Goal: Task Accomplishment & Management: Complete application form

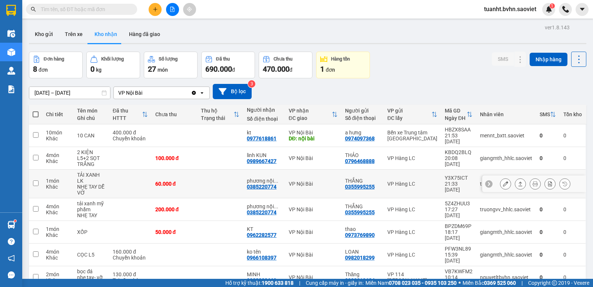
scroll to position [39, 0]
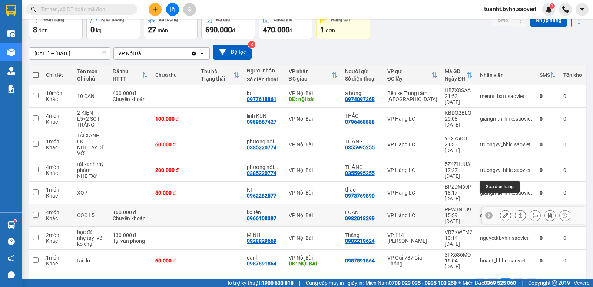
click at [501, 209] on button at bounding box center [506, 215] width 10 height 13
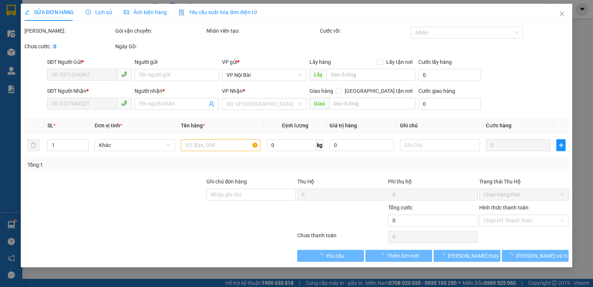
type input "0982018299"
type input "LOAN"
type input "0966108397"
type input "ko tên"
type input "160.000"
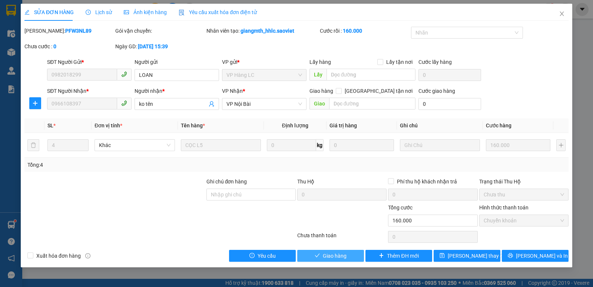
click at [342, 254] on span "Giao hàng" at bounding box center [335, 255] width 24 height 8
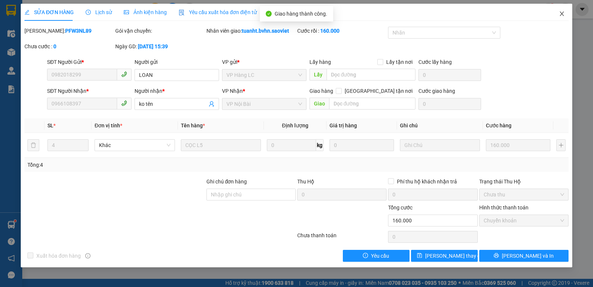
click at [562, 11] on icon "close" at bounding box center [562, 14] width 6 height 6
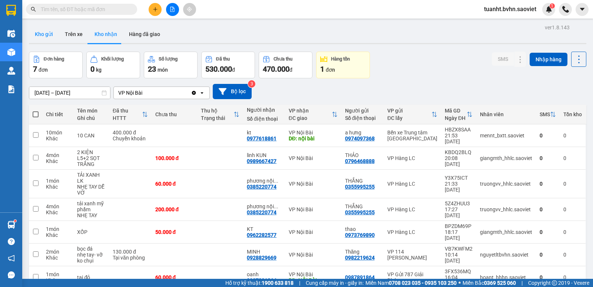
click at [49, 36] on button "Kho gửi" at bounding box center [44, 34] width 30 height 18
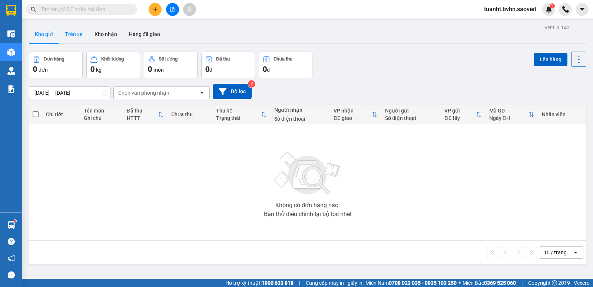
click at [75, 34] on button "Trên xe" at bounding box center [74, 34] width 30 height 18
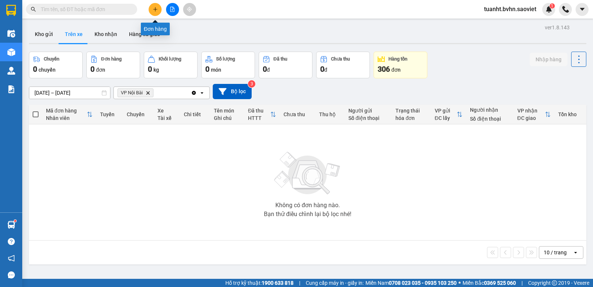
click at [157, 10] on icon "plus" at bounding box center [155, 9] width 5 height 5
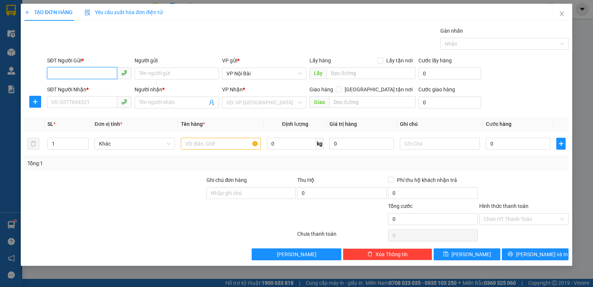
click at [89, 70] on input "SĐT Người Gửi *" at bounding box center [82, 73] width 70 height 12
type input "0818573995"
click at [85, 90] on div "0818573995 - kt" at bounding box center [90, 88] width 76 height 8
type input "kt"
type input "0353946752"
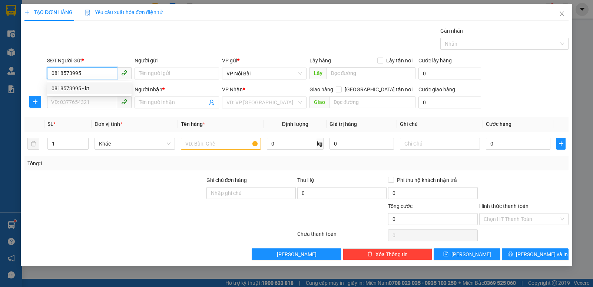
type input "LIÊN"
type input "0818573995"
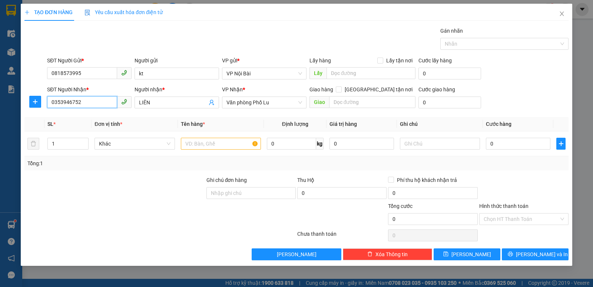
drag, startPoint x: 94, startPoint y: 102, endPoint x: 18, endPoint y: 121, distance: 78.3
click at [26, 109] on div "SĐT Người Nhận * 0353946752 0353946752 Người nhận * LIÊN VP Nhận * Văn phòng Ph…" at bounding box center [297, 98] width 546 height 26
click at [69, 119] on div "0367712559 - Nguyên đình" at bounding box center [90, 117] width 76 height 8
type input "0367712559"
type input "Nguyên đình"
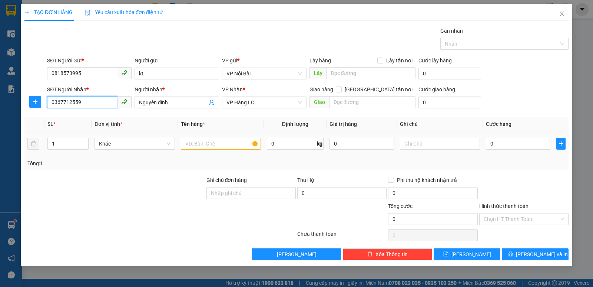
type input "0367712559"
click at [230, 145] on input "text" at bounding box center [221, 144] width 80 height 12
type input "xốp tôm chết"
click at [506, 142] on input "0" at bounding box center [518, 144] width 65 height 12
type input "9"
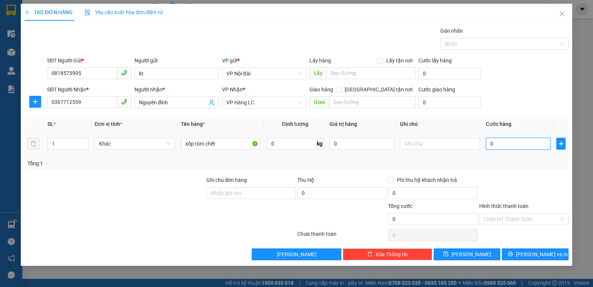
type input "9"
type input "90"
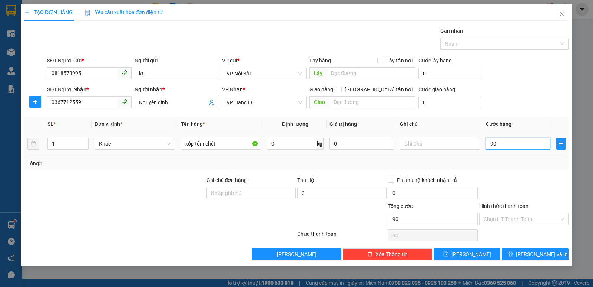
type input "900"
type input "9.000"
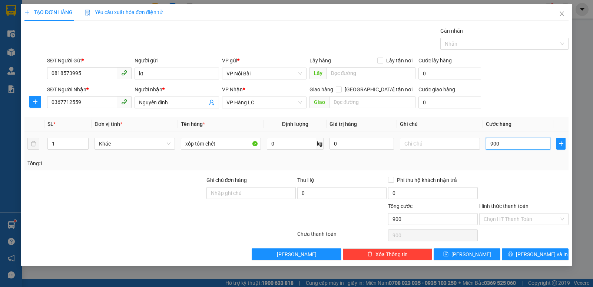
type input "9.000"
type input "90.000"
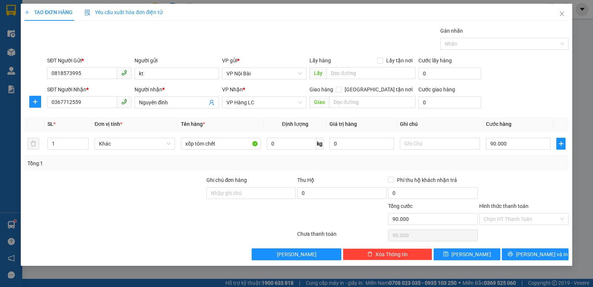
click at [507, 166] on div "Tổng: 1" at bounding box center [296, 163] width 539 height 8
click at [516, 253] on button "[PERSON_NAME] và In" at bounding box center [535, 254] width 67 height 12
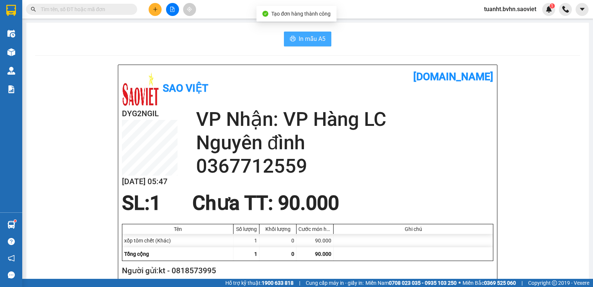
click at [309, 40] on span "In mẫu A5" at bounding box center [312, 38] width 27 height 9
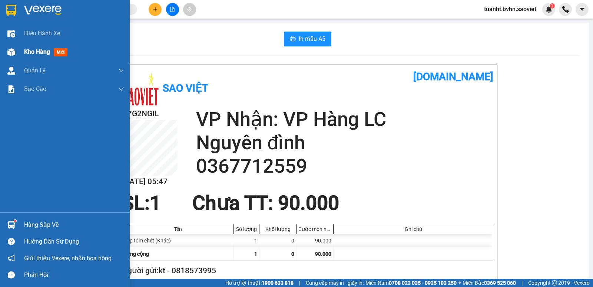
click at [16, 53] on div at bounding box center [11, 52] width 13 height 13
